Goal: Information Seeking & Learning: Check status

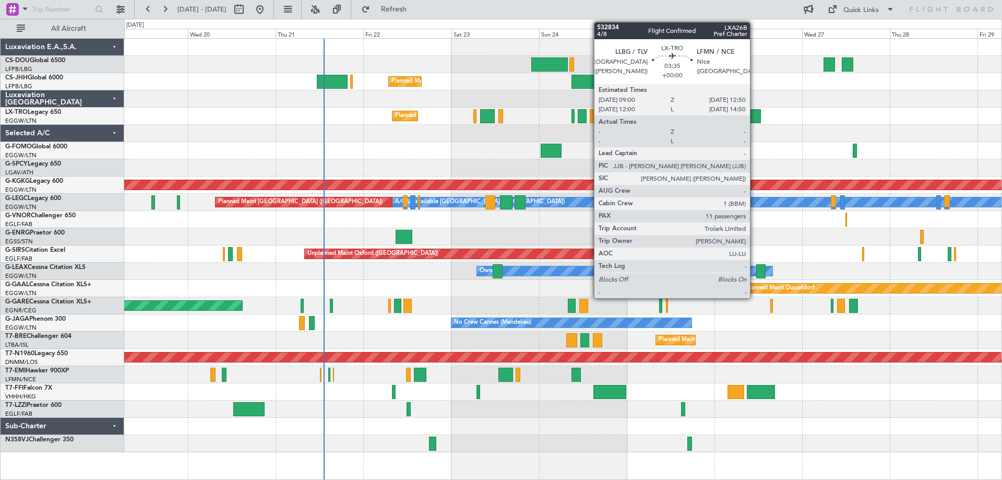
click at [755, 117] on div at bounding box center [754, 116] width 14 height 14
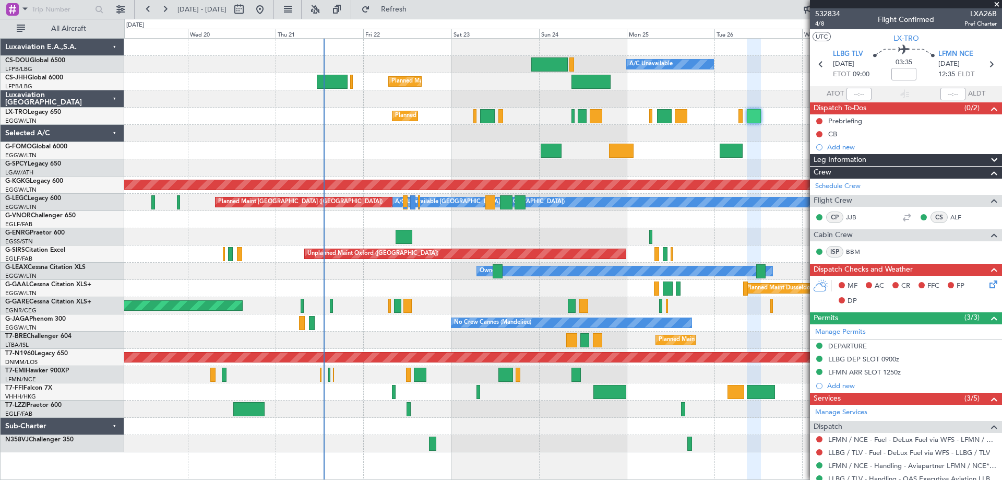
click at [997, 3] on span at bounding box center [997, 4] width 10 height 9
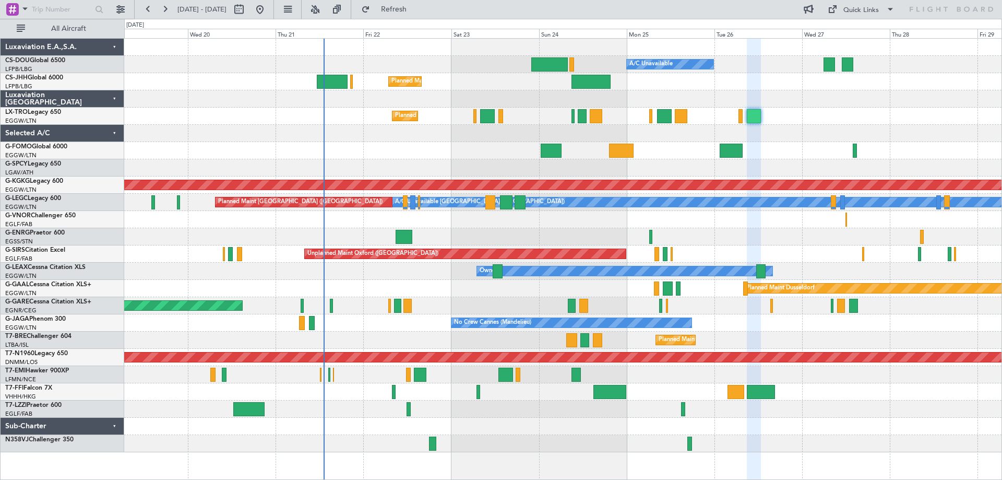
type input "0"
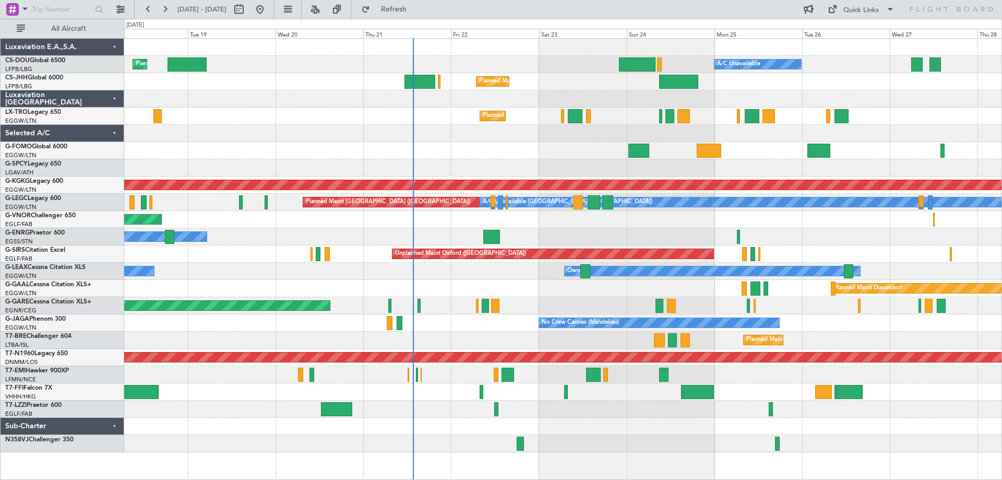
click at [504, 158] on div "Planned Maint [GEOGRAPHIC_DATA] ([GEOGRAPHIC_DATA]) A/C Unavailable Planned Mai…" at bounding box center [562, 245] width 877 height 413
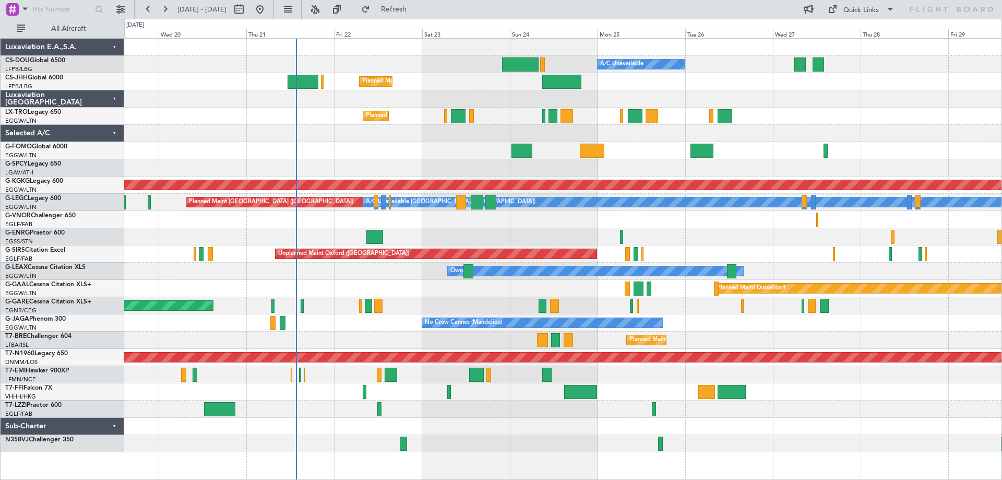
click at [481, 442] on div at bounding box center [562, 443] width 877 height 17
click at [478, 439] on div at bounding box center [562, 443] width 877 height 17
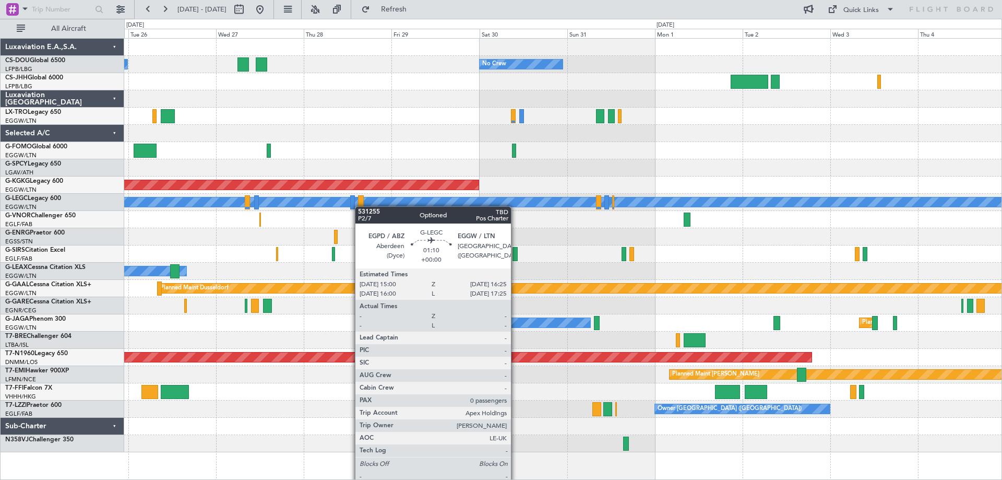
click at [360, 206] on div "A/C Unavailable No Crew Planned Maint [GEOGRAPHIC_DATA] ([GEOGRAPHIC_DATA]) AOG…" at bounding box center [562, 245] width 877 height 413
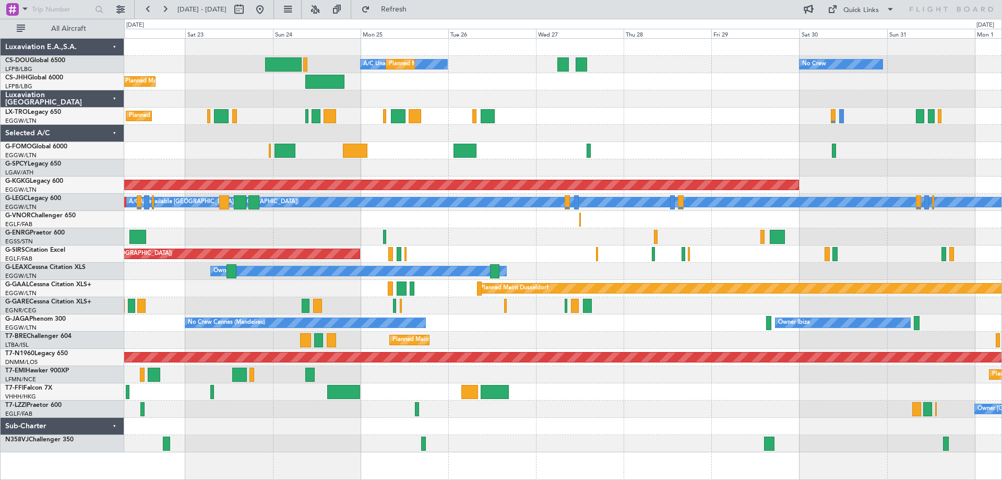
click at [879, 218] on div at bounding box center [562, 219] width 877 height 17
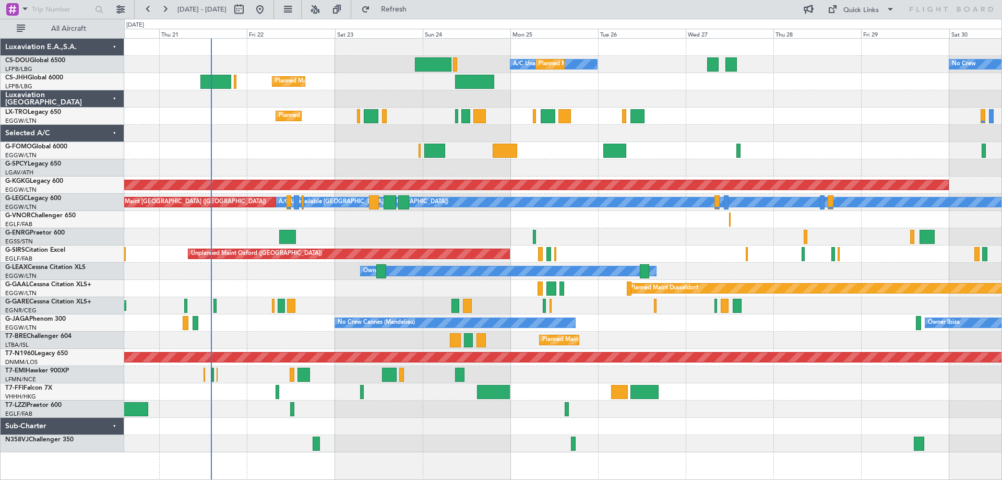
click at [626, 231] on div "A/C Unavailable No Crew Planned Maint [GEOGRAPHIC_DATA] ([GEOGRAPHIC_DATA]) Pla…" at bounding box center [562, 245] width 877 height 413
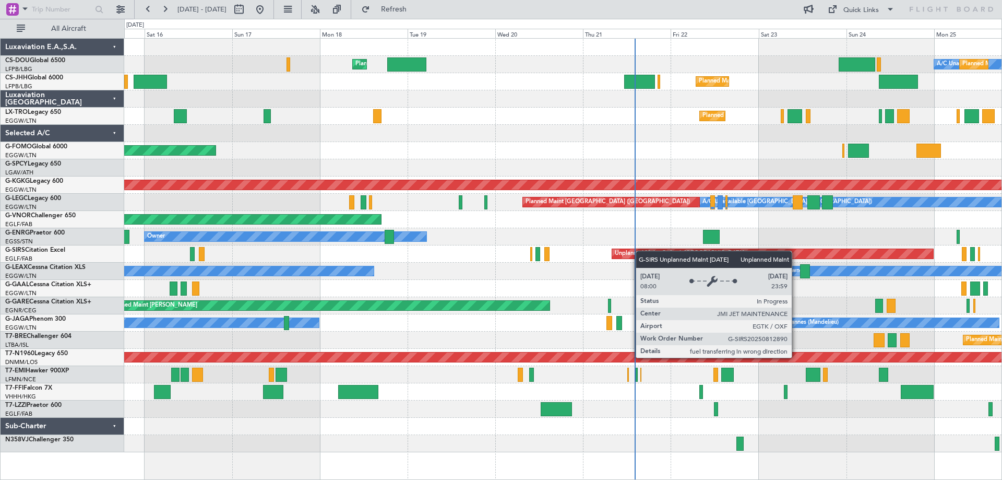
click at [680, 252] on div "A/C Unavailable Planned Maint [GEOGRAPHIC_DATA] ([GEOGRAPHIC_DATA]) Planned Mai…" at bounding box center [562, 245] width 877 height 413
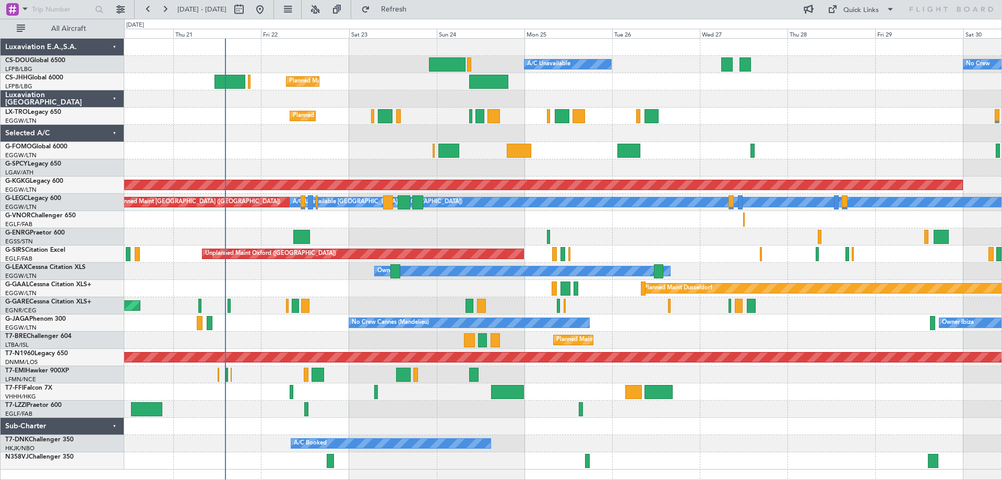
click at [507, 220] on div "Planned Maint London ([GEOGRAPHIC_DATA])" at bounding box center [562, 219] width 877 height 17
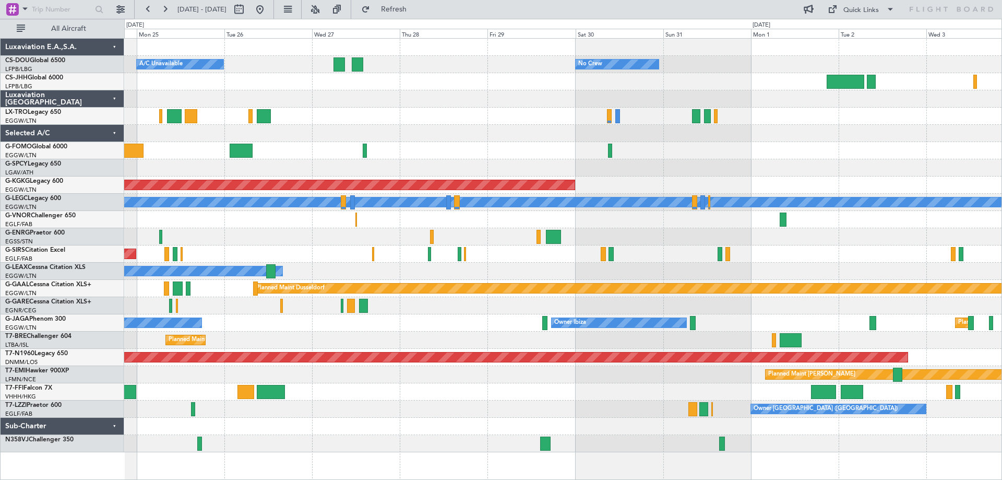
click at [414, 231] on div at bounding box center [562, 236] width 877 height 17
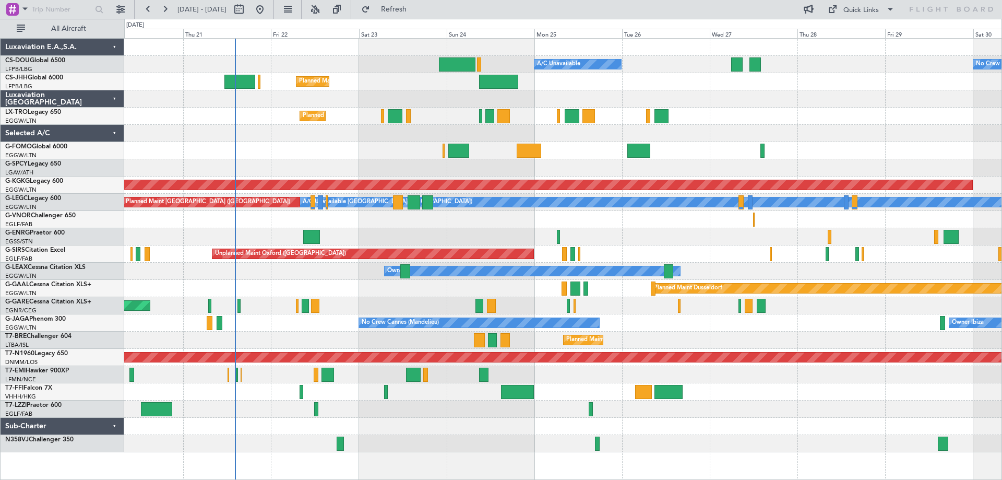
click at [637, 211] on div "Planned Maint London ([GEOGRAPHIC_DATA])" at bounding box center [562, 219] width 877 height 17
click at [318, 159] on div at bounding box center [562, 150] width 877 height 17
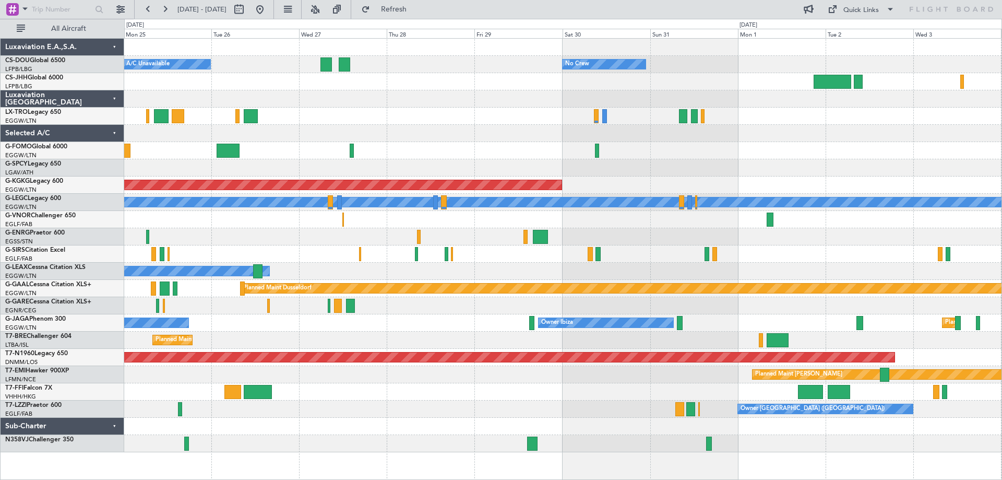
click at [463, 146] on div at bounding box center [562, 150] width 877 height 17
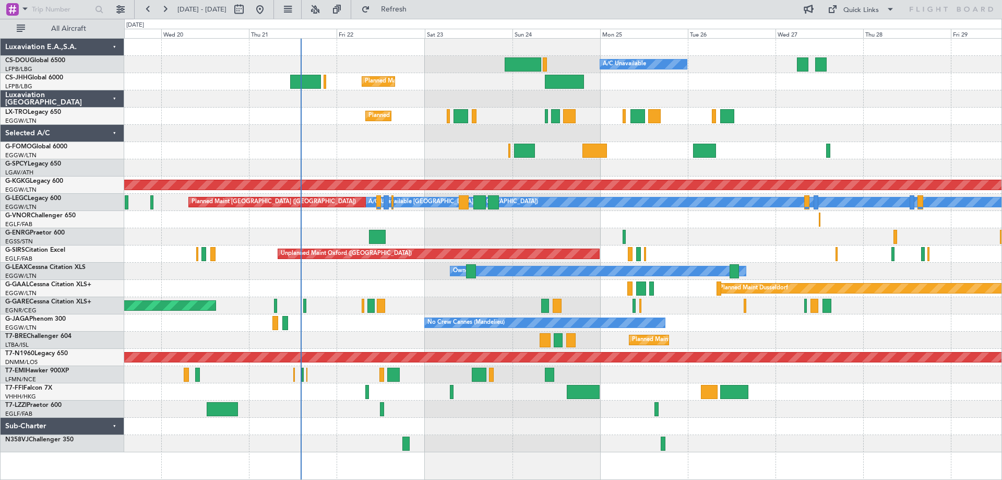
click at [697, 221] on div "Planned Maint [GEOGRAPHIC_DATA] ([GEOGRAPHIC_DATA]) A/C Unavailable Planned Mai…" at bounding box center [562, 245] width 877 height 413
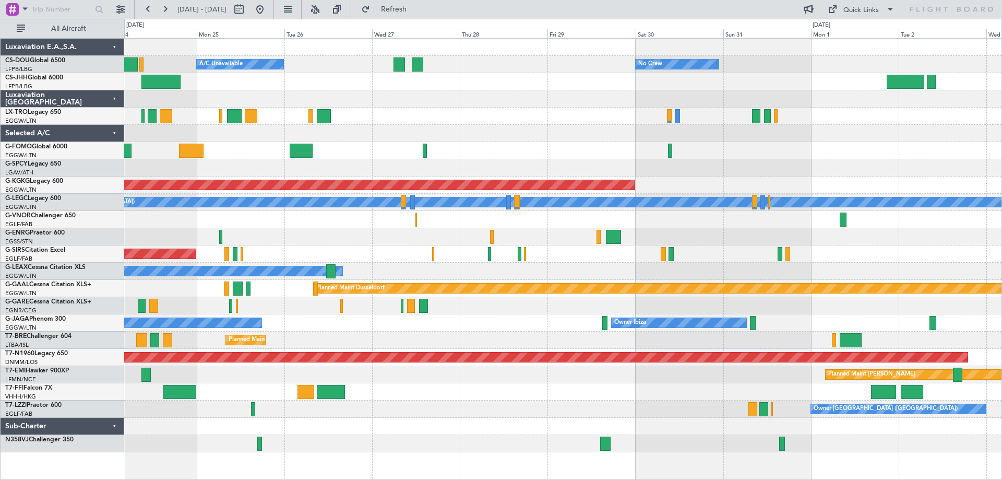
click at [521, 158] on div "Planned Maint [GEOGRAPHIC_DATA] ([GEOGRAPHIC_DATA]) A/C Unavailable No Crew Pla…" at bounding box center [562, 245] width 877 height 413
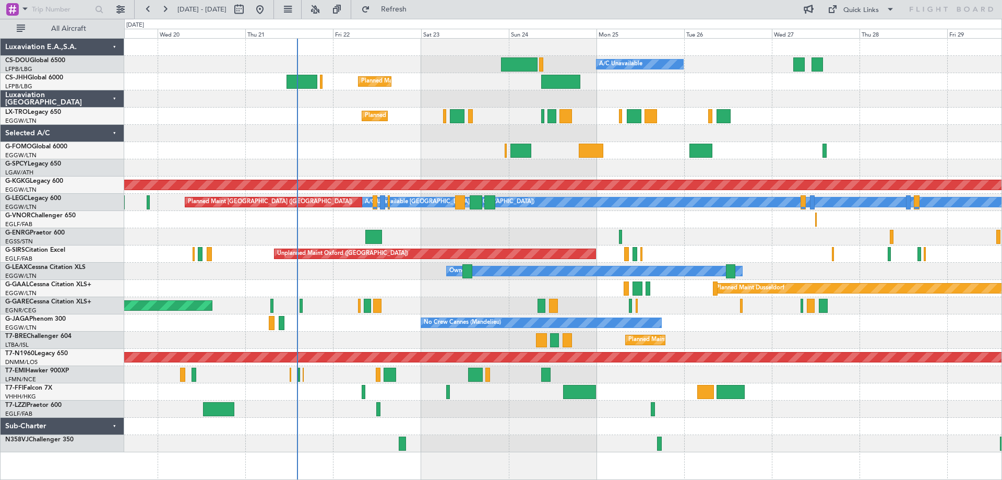
click at [804, 116] on div "Planned Maint [GEOGRAPHIC_DATA] ([GEOGRAPHIC_DATA])" at bounding box center [562, 116] width 877 height 17
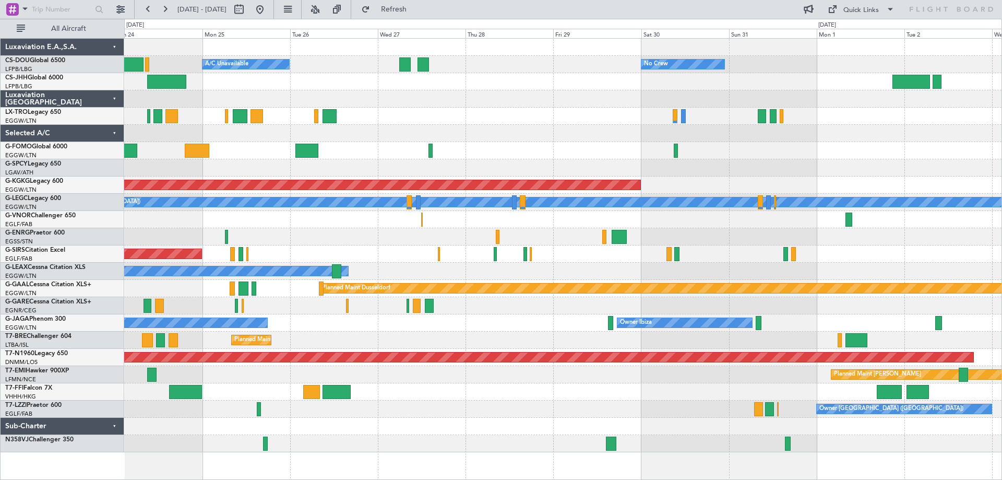
click at [528, 351] on div "Planned Maint [GEOGRAPHIC_DATA] ([GEOGRAPHIC_DATA]) A/C Unavailable No Crew Pla…" at bounding box center [562, 245] width 877 height 413
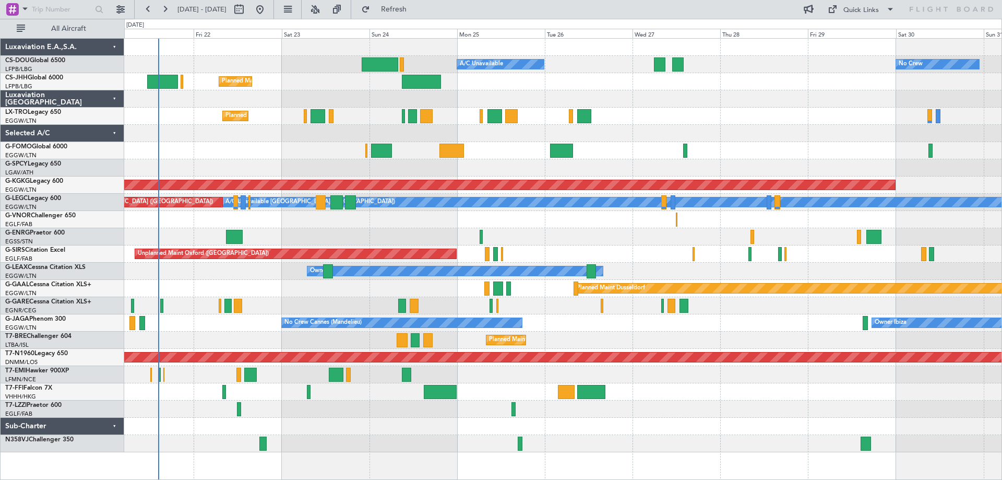
click at [698, 117] on div "Planned Maint [GEOGRAPHIC_DATA] ([GEOGRAPHIC_DATA])" at bounding box center [562, 116] width 877 height 17
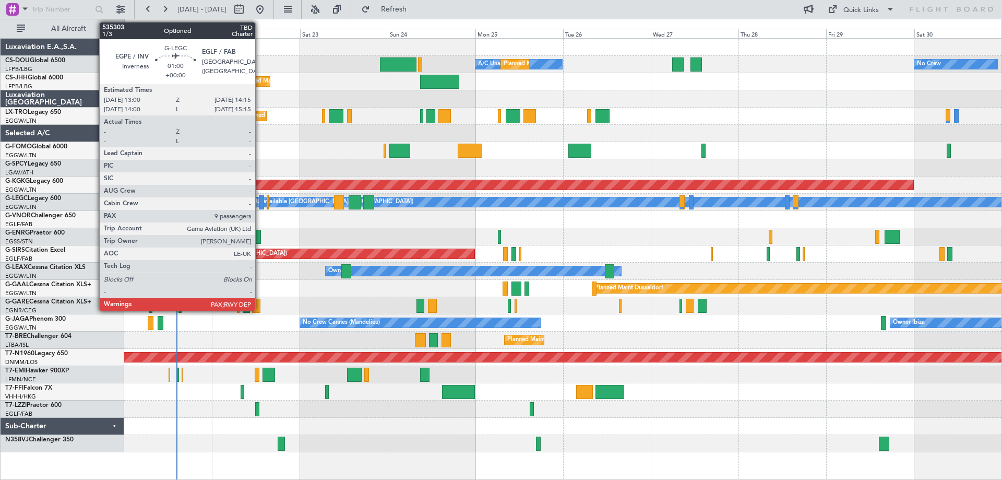
click at [260, 204] on div at bounding box center [261, 202] width 5 height 14
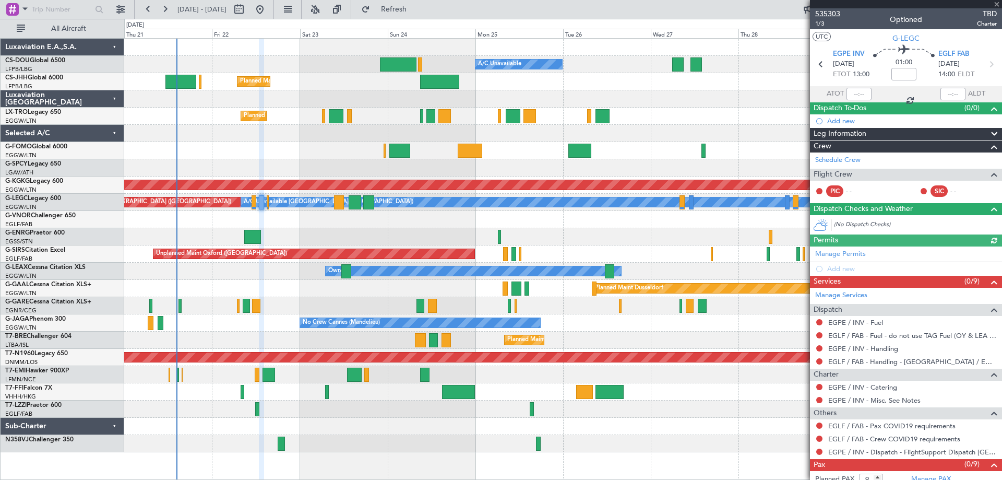
click at [828, 15] on span "535303" at bounding box center [827, 13] width 25 height 11
click at [997, 1] on span at bounding box center [997, 4] width 10 height 9
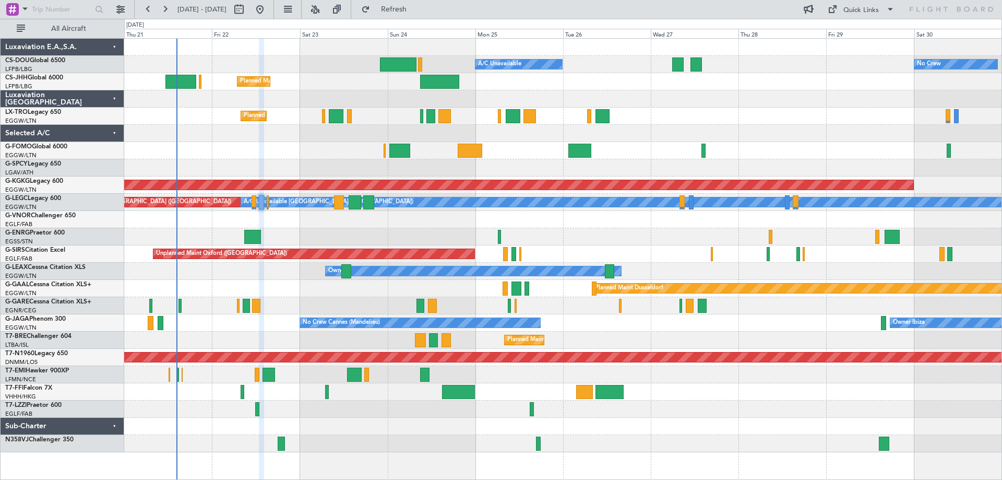
type input "0"
click at [416, 6] on span "Refresh" at bounding box center [394, 9] width 44 height 7
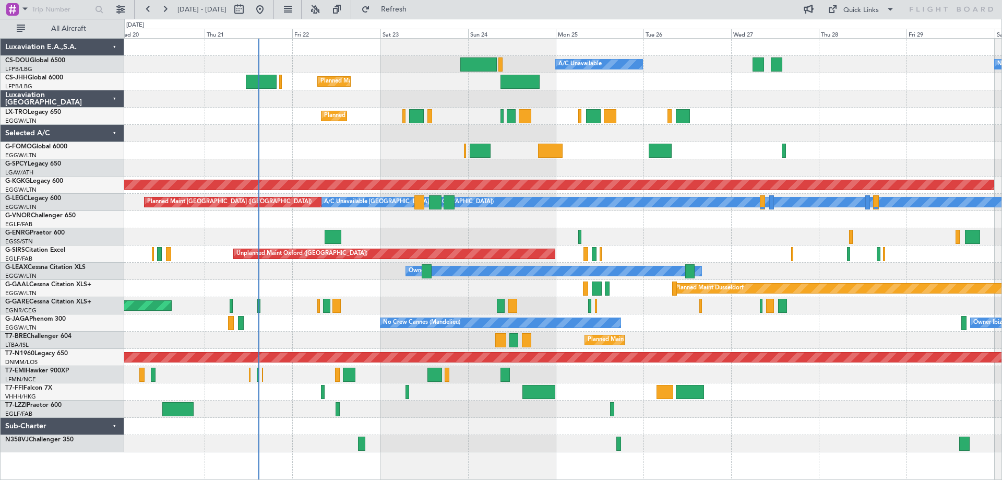
click at [373, 141] on div at bounding box center [562, 133] width 877 height 17
click at [335, 159] on div at bounding box center [562, 167] width 877 height 17
click at [424, 158] on div at bounding box center [562, 150] width 877 height 17
click at [337, 160] on div at bounding box center [562, 167] width 877 height 17
click at [425, 158] on div at bounding box center [562, 150] width 877 height 17
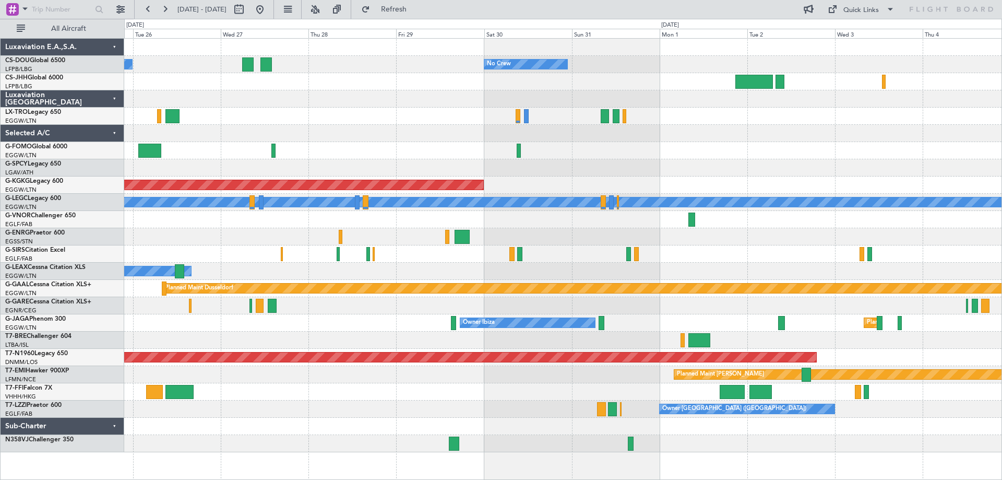
click at [393, 113] on div "A/C Unavailable No Crew Planned Maint [GEOGRAPHIC_DATA] ([GEOGRAPHIC_DATA]) AOG…" at bounding box center [562, 245] width 877 height 413
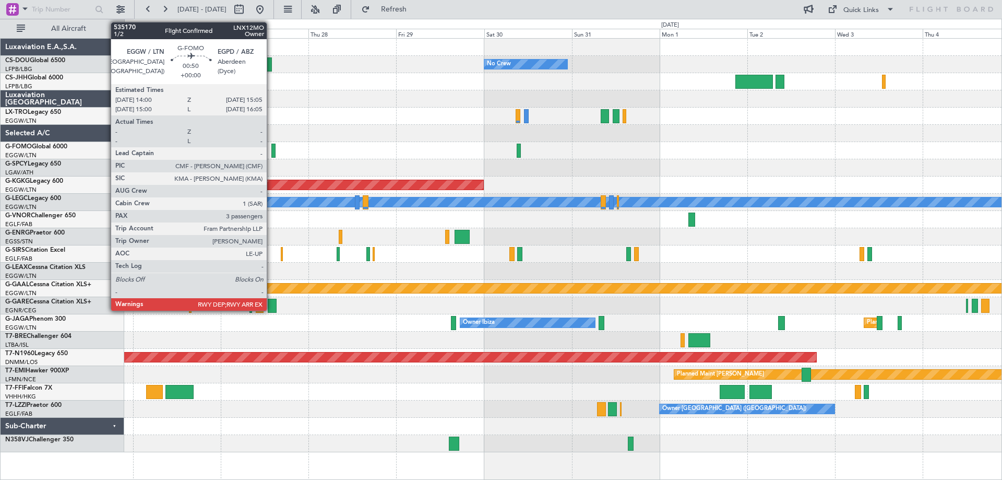
click at [271, 151] on div at bounding box center [273, 151] width 4 height 14
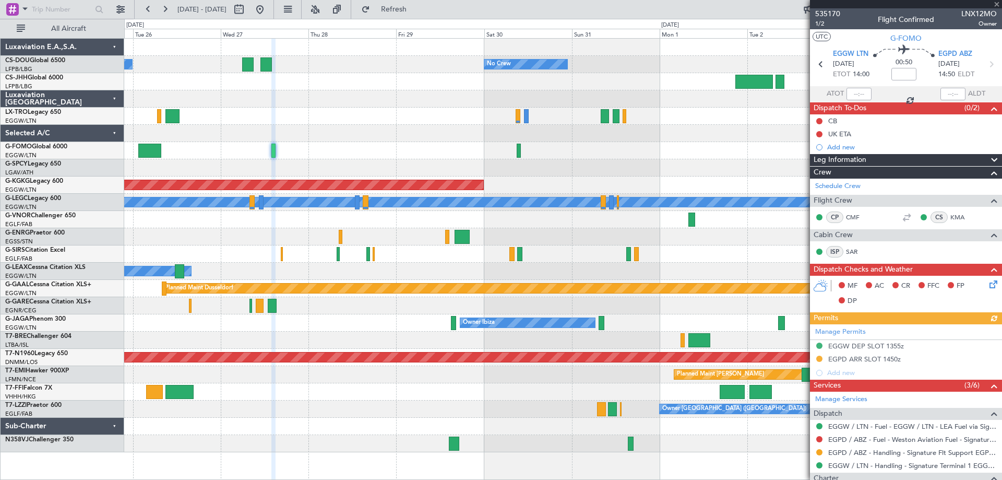
scroll to position [166, 0]
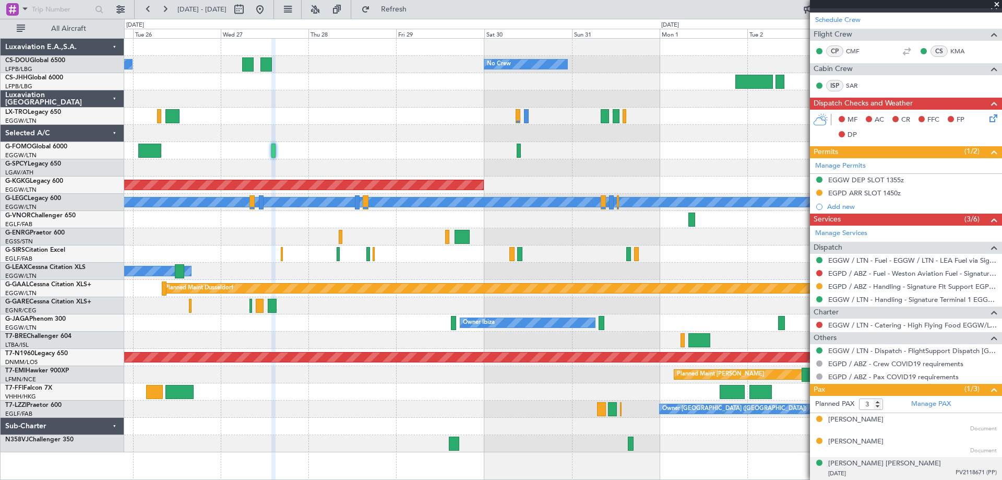
click at [959, 474] on span "PV2118671 (PP)" at bounding box center [976, 472] width 41 height 9
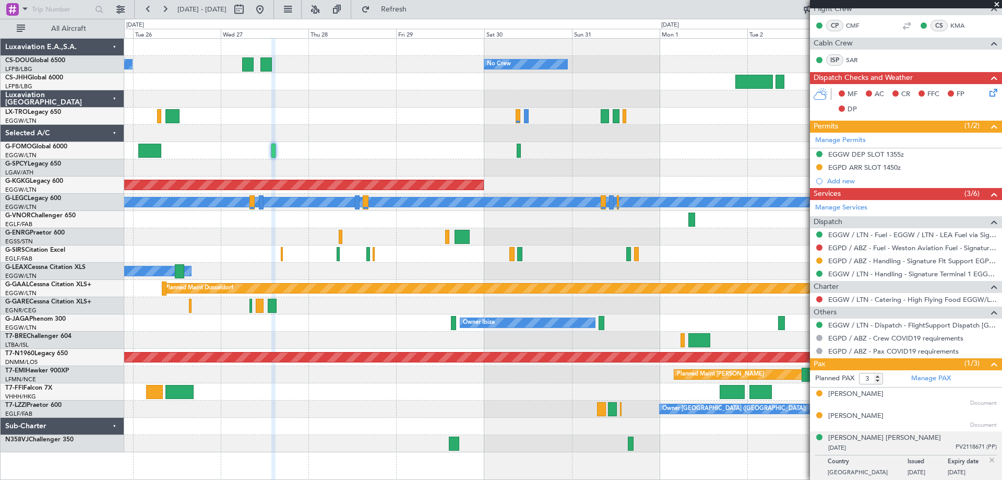
click at [987, 461] on img at bounding box center [991, 459] width 9 height 9
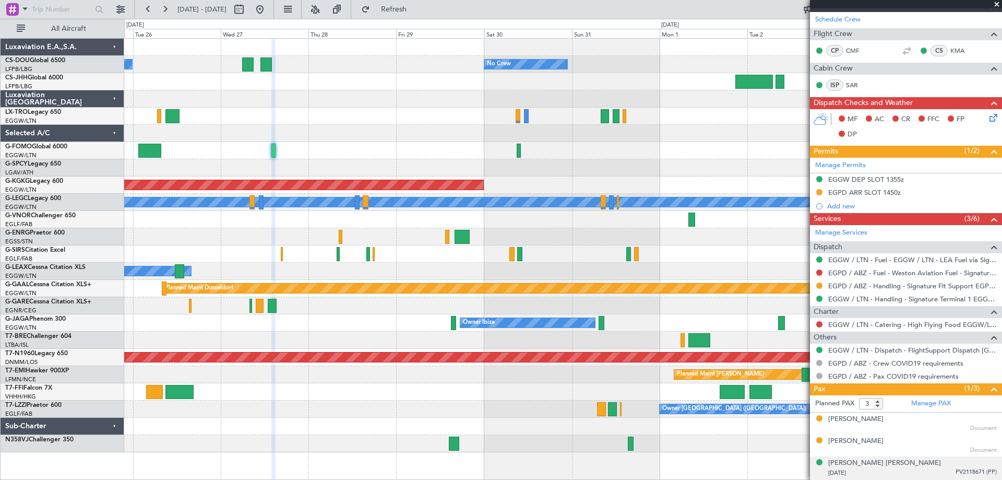
scroll to position [166, 0]
click at [996, 3] on span at bounding box center [997, 4] width 10 height 9
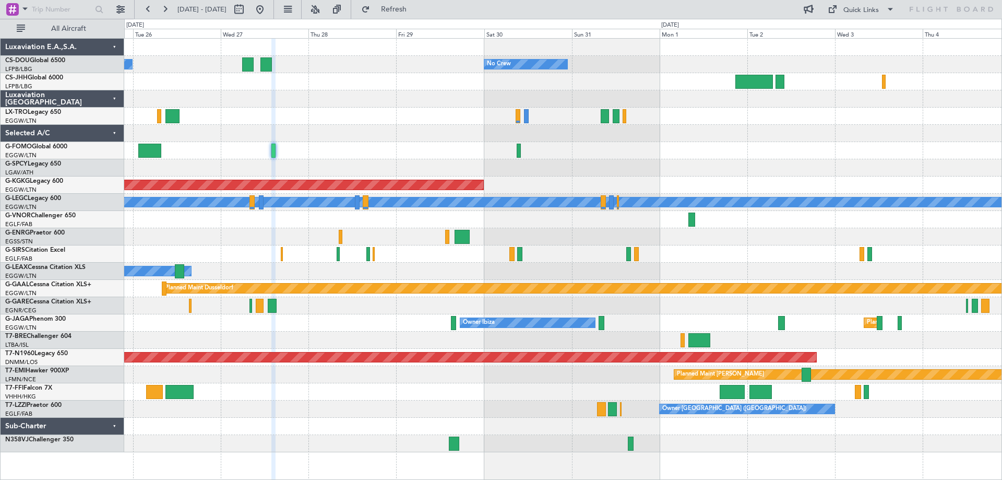
type input "0"
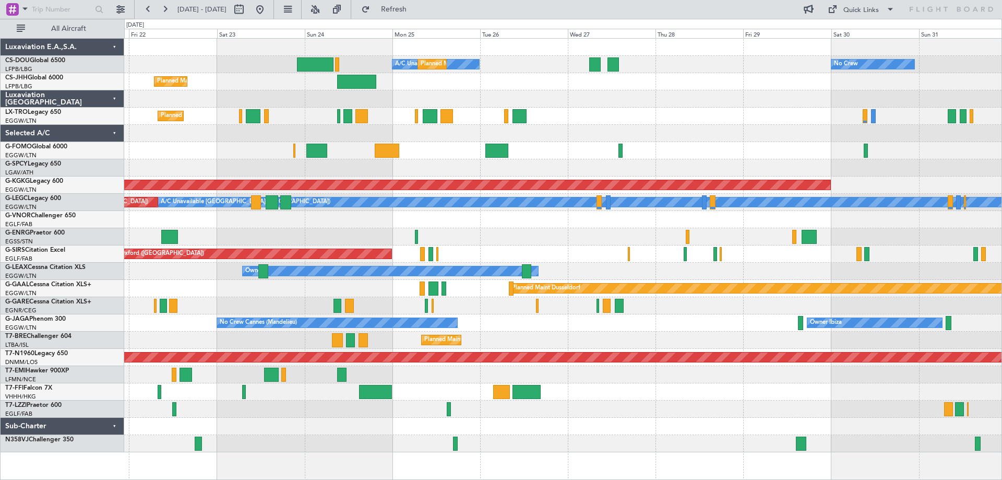
click at [699, 148] on div "No Crew A/C Unavailable Planned Maint [GEOGRAPHIC_DATA] ([GEOGRAPHIC_DATA]) Pla…" at bounding box center [562, 245] width 877 height 413
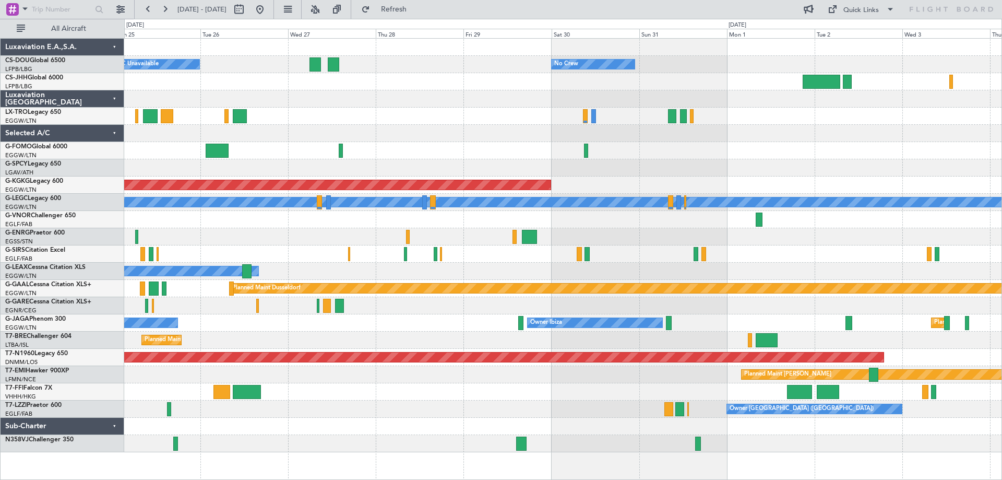
click at [390, 113] on div at bounding box center [562, 116] width 877 height 17
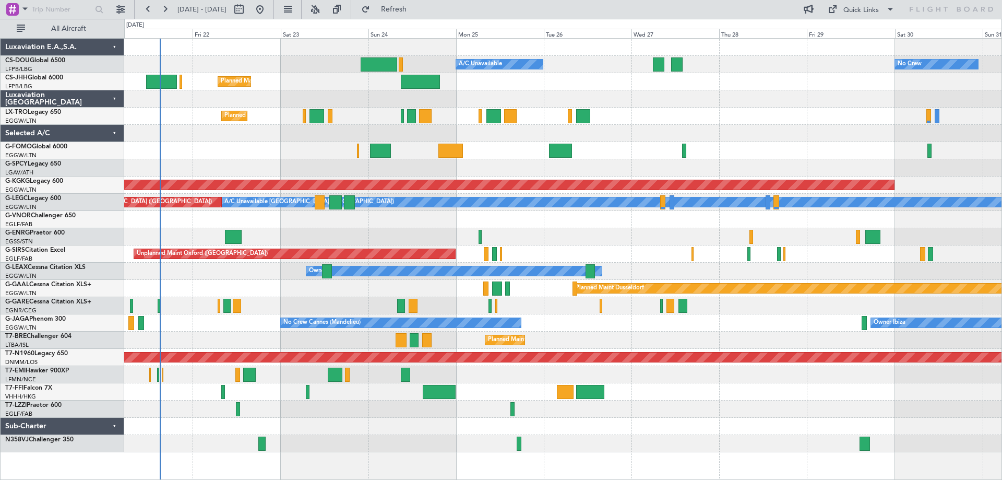
click at [769, 98] on div "Planned Maint [GEOGRAPHIC_DATA] ([GEOGRAPHIC_DATA]) A/C Unavailable No Crew Pla…" at bounding box center [562, 245] width 877 height 413
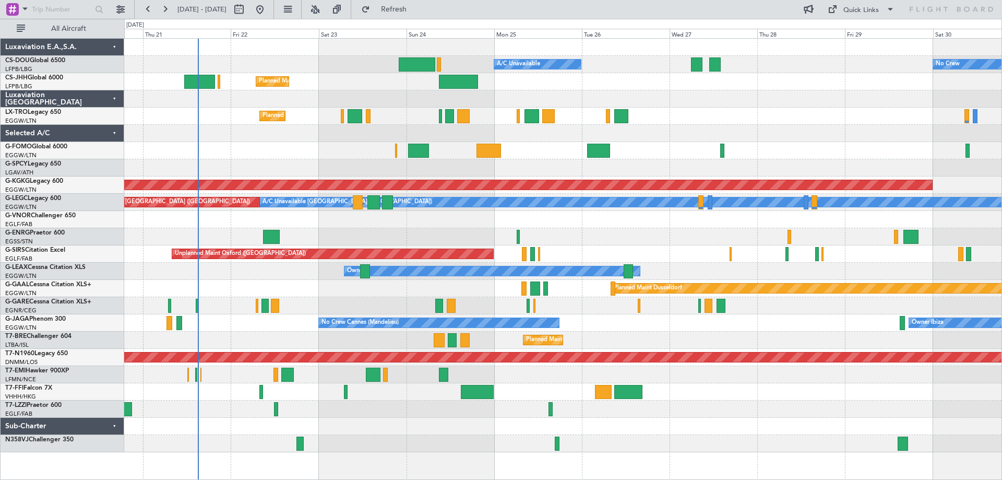
click at [637, 101] on div at bounding box center [562, 98] width 877 height 17
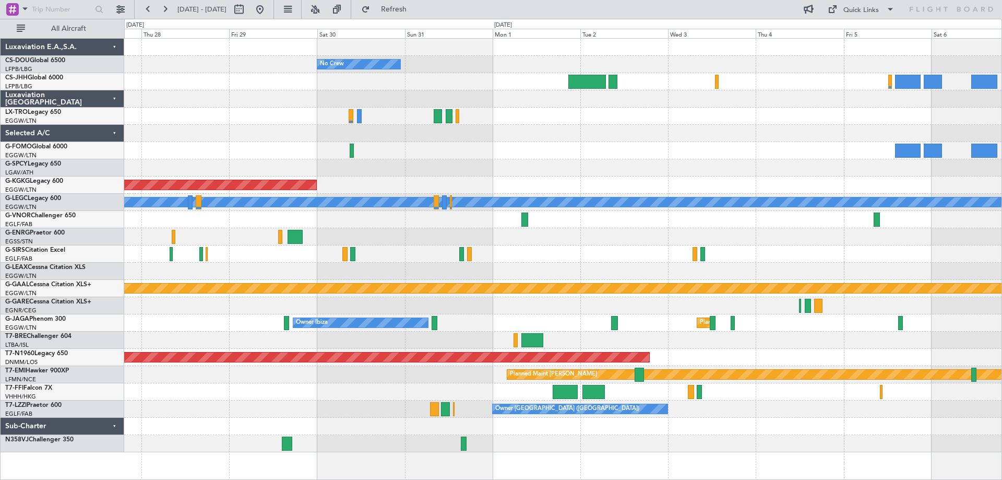
click at [260, 144] on div "No Crew A/C Unavailable Planned Maint [GEOGRAPHIC_DATA] ([GEOGRAPHIC_DATA]) AOG…" at bounding box center [562, 245] width 877 height 413
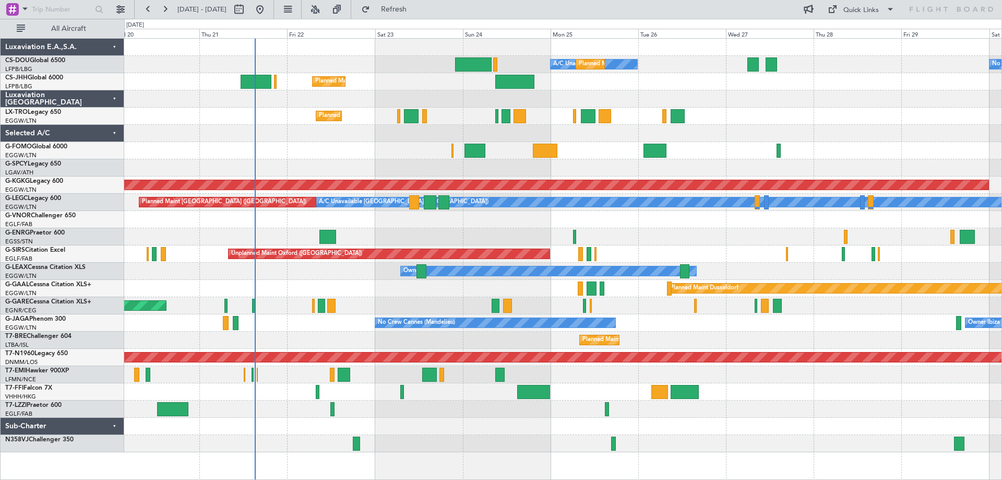
click at [933, 142] on div "No Crew A/C Unavailable Planned Maint [GEOGRAPHIC_DATA] ([GEOGRAPHIC_DATA]) Pla…" at bounding box center [562, 245] width 877 height 413
